Goal: Transaction & Acquisition: Obtain resource

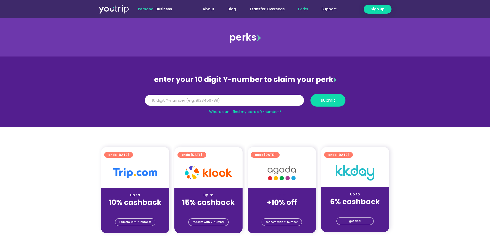
click at [254, 102] on input "Y Number" at bounding box center [224, 100] width 159 height 11
type input "8172125639"
click at [322, 98] on span "submit" at bounding box center [328, 100] width 14 height 4
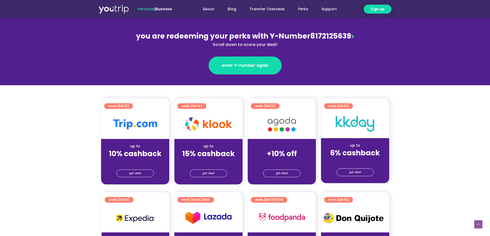
scroll to position [129, 0]
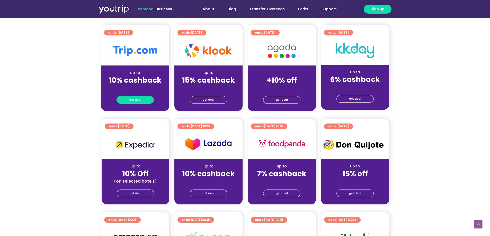
click at [142, 99] on link "get deal" at bounding box center [134, 100] width 37 height 8
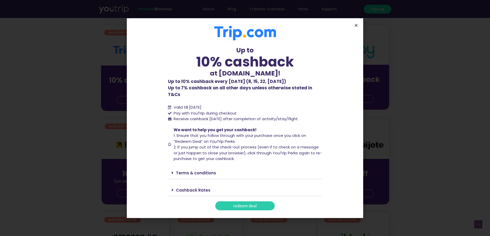
click at [356, 27] on icon "Close" at bounding box center [356, 25] width 4 height 4
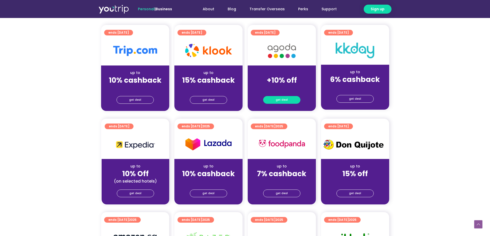
click at [286, 97] on span "get deal" at bounding box center [282, 99] width 12 height 7
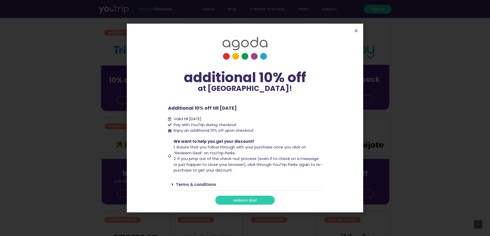
drag, startPoint x: 244, startPoint y: 202, endPoint x: 246, endPoint y: 201, distance: 2.6
click at [244, 202] on span "redeem deal" at bounding box center [244, 200] width 23 height 4
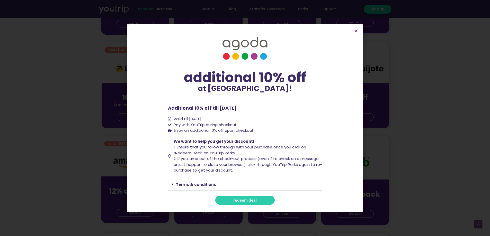
scroll to position [206, 0]
click at [356, 31] on icon "Close" at bounding box center [356, 31] width 4 height 4
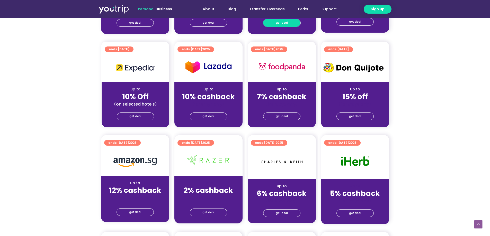
scroll to position [77, 0]
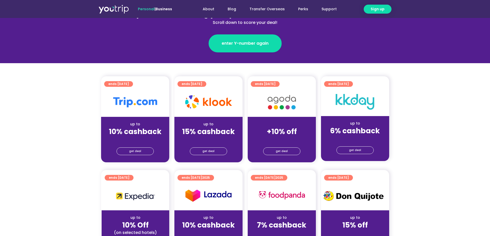
click at [226, 111] on div at bounding box center [208, 102] width 68 height 29
click at [219, 153] on link "get deal" at bounding box center [208, 152] width 37 height 8
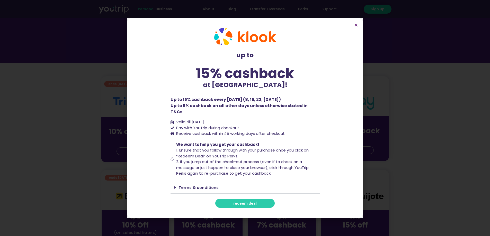
click at [355, 31] on section "up to 15% cashback at [GEOGRAPHIC_DATA]! up to 15% cashback at [GEOGRAPHIC_DATA…" at bounding box center [245, 118] width 236 height 200
click at [356, 27] on icon "Close" at bounding box center [356, 25] width 4 height 4
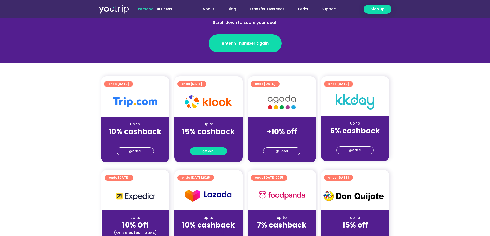
click at [203, 152] on span "get deal" at bounding box center [208, 151] width 12 height 7
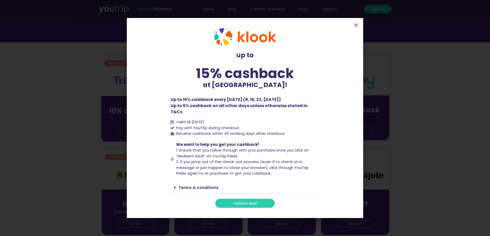
scroll to position [129, 0]
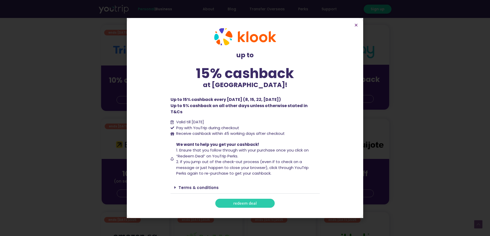
click at [241, 202] on span "redeem deal" at bounding box center [244, 204] width 23 height 4
